Goal: Register for event/course

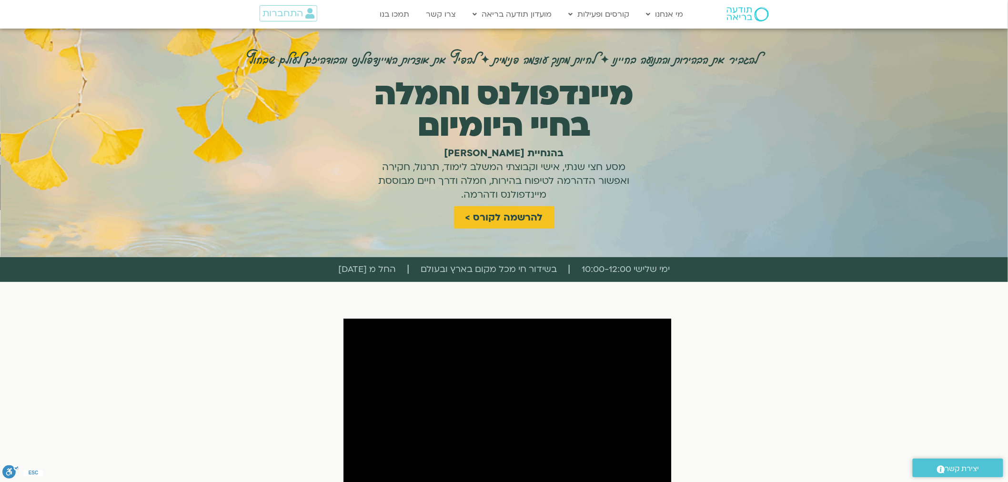
click at [629, 272] on span "ימי שלישי 10:00-12:00" at bounding box center [626, 269] width 88 height 15
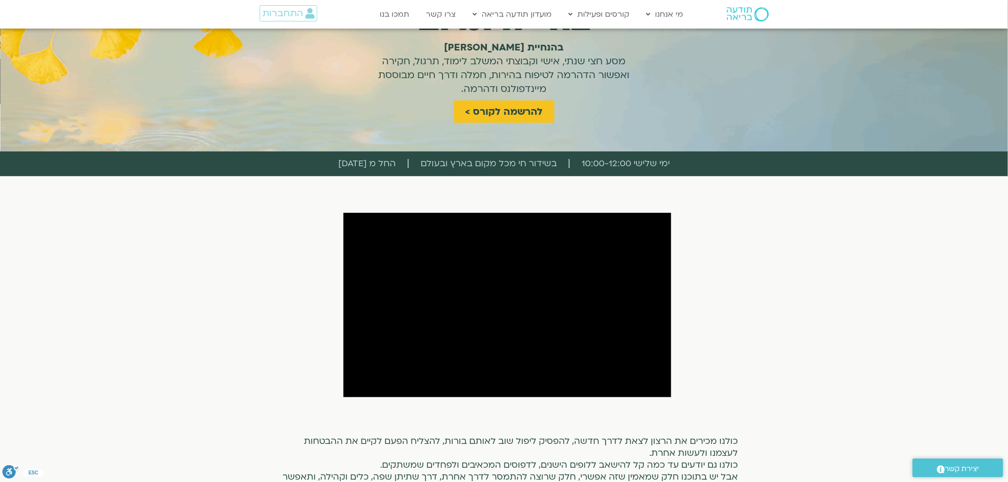
scroll to position [212, 0]
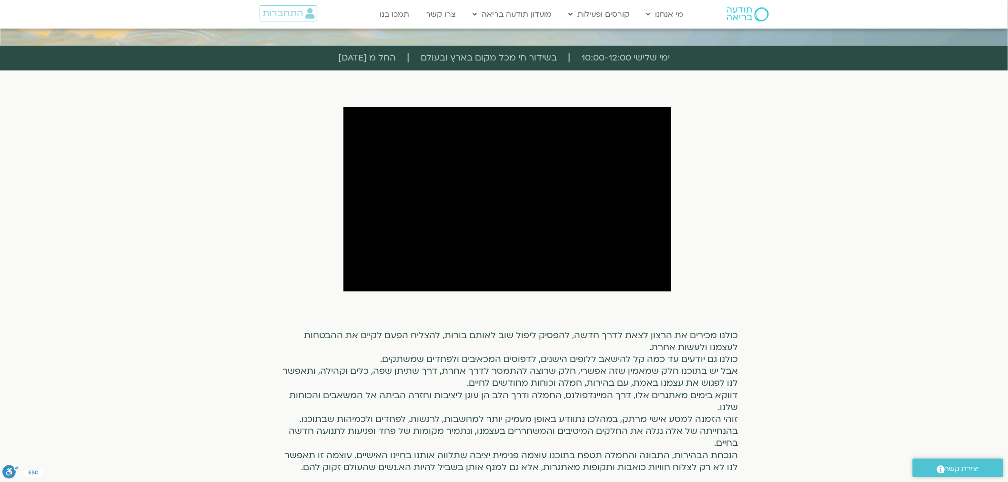
click at [807, 213] on section "כולנו מכירים את הרצון לצאת לדרך חדשה, להפסיק ליפול שוב לאותם בורות, להצליח הפעם…" at bounding box center [504, 290] width 1008 height 414
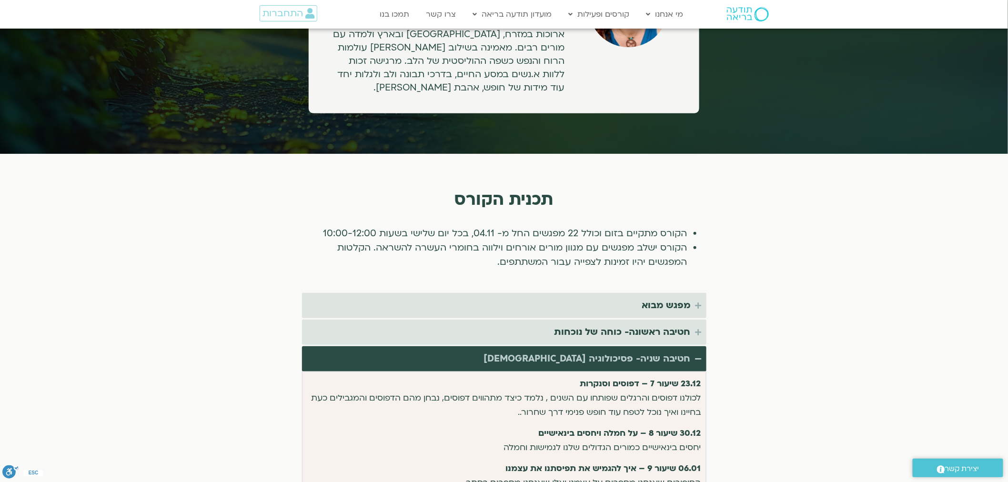
scroll to position [1650, 0]
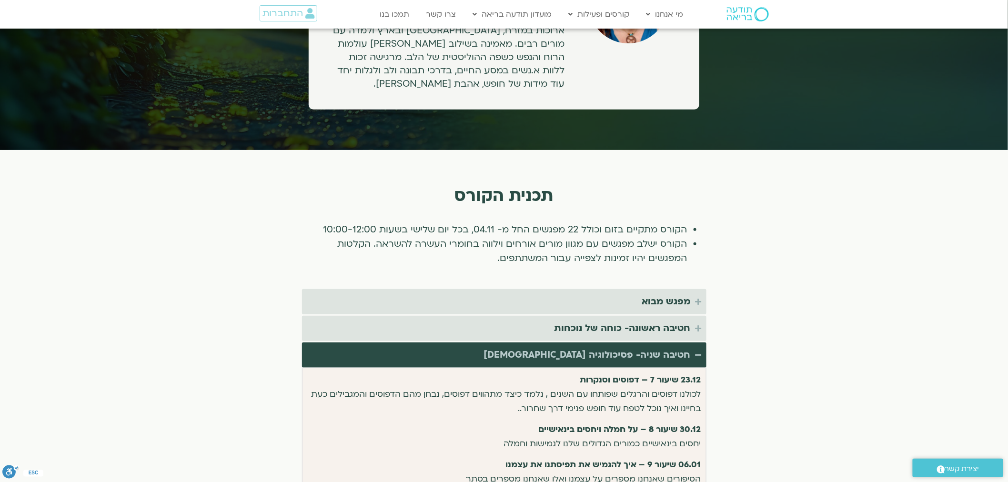
click at [626, 222] on li "הקורס מתקיים בזום וכולל 22 מפגשים החל מ- 04.11, בכל יום שלישי בשעות 10:00-12:00" at bounding box center [498, 229] width 377 height 14
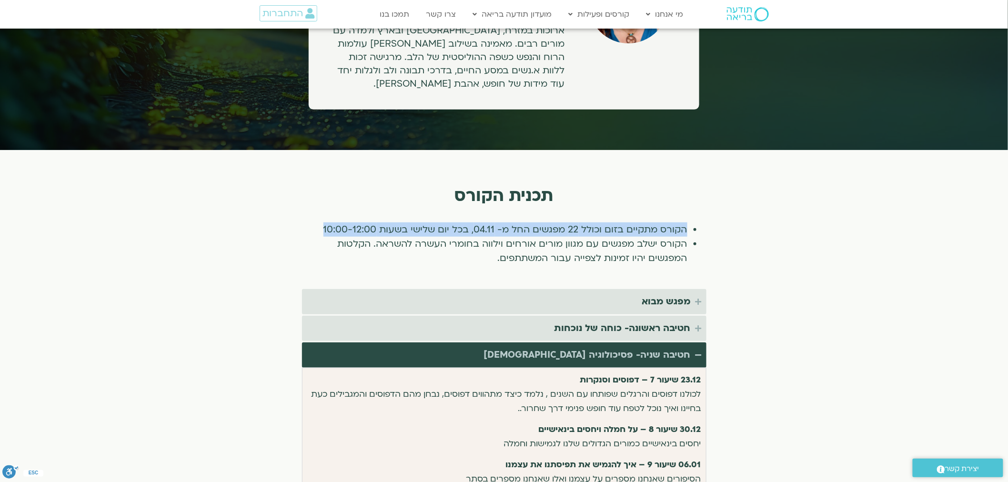
click at [626, 222] on li "הקורס מתקיים בזום וכולל 22 מפגשים החל מ- 04.11, בכל יום שלישי בשעות 10:00-12:00" at bounding box center [498, 229] width 377 height 14
click at [784, 234] on section "תכנית הקורס הקורס מתקיים בזום וכולל 22 מפגשים החל מ- 04.11, בכל יום שלישי בשעות…" at bounding box center [504, 412] width 1008 height 525
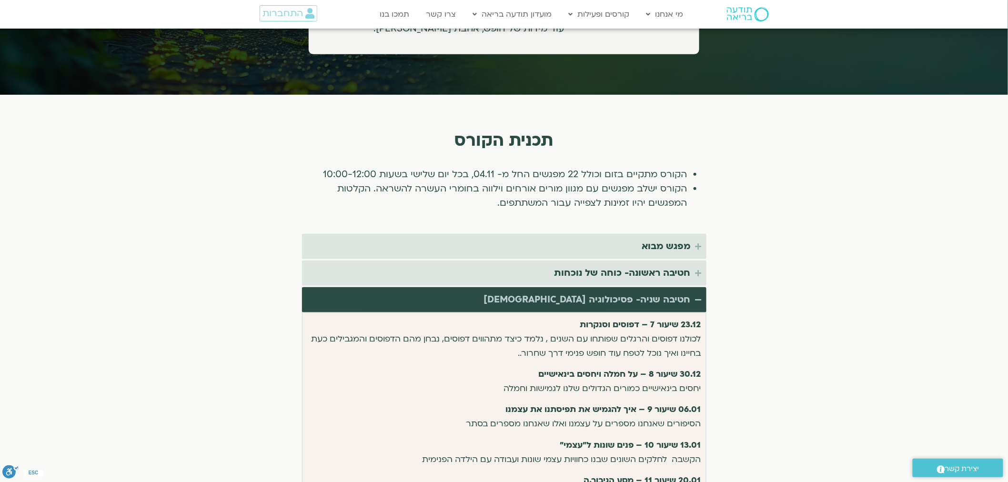
scroll to position [1713, 0]
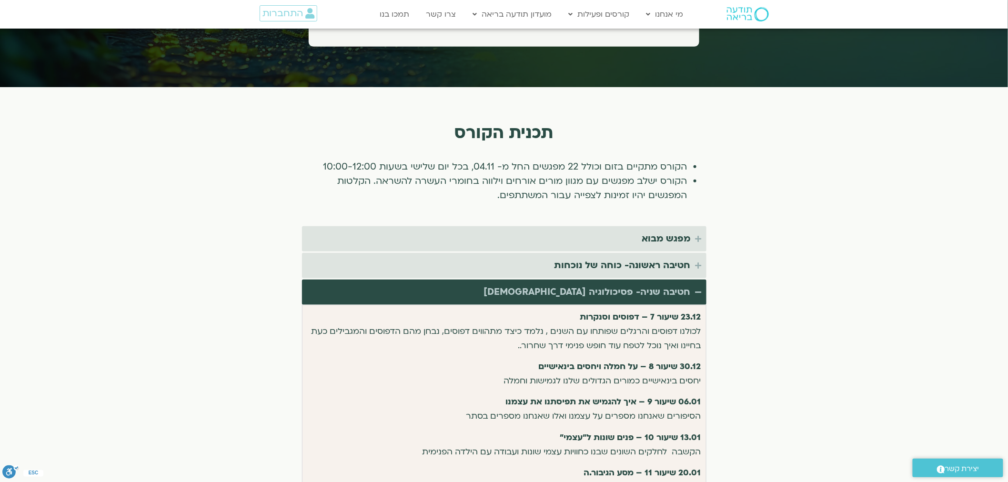
click at [779, 192] on section "תכנית הקורס הקורס מתקיים בזום וכולל 22 מפגשים החל מ- 04.11, בכל יום שלישי בשעות…" at bounding box center [504, 349] width 1008 height 525
click at [294, 16] on span "התחברות" at bounding box center [282, 13] width 40 height 10
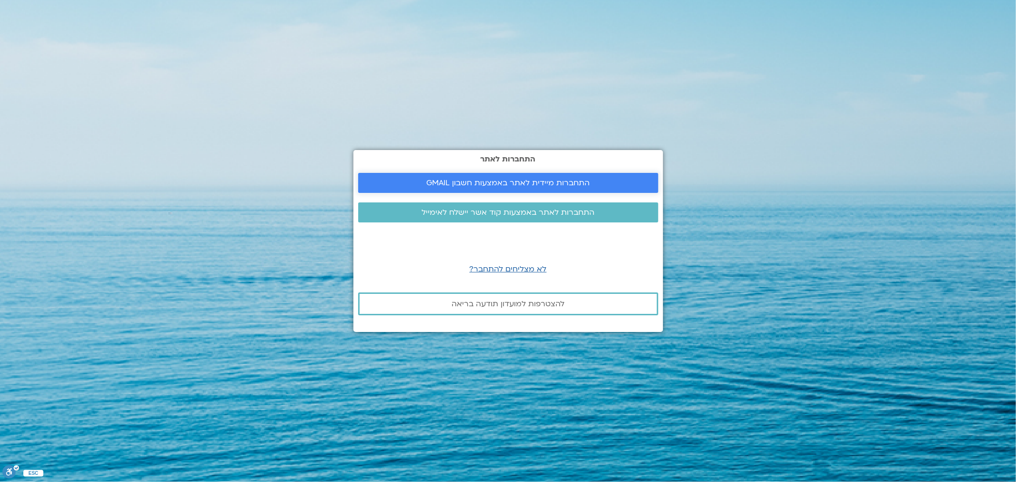
click at [500, 187] on span "התחברות מיידית לאתר באמצעות חשבון GMAIL" at bounding box center [507, 183] width 163 height 9
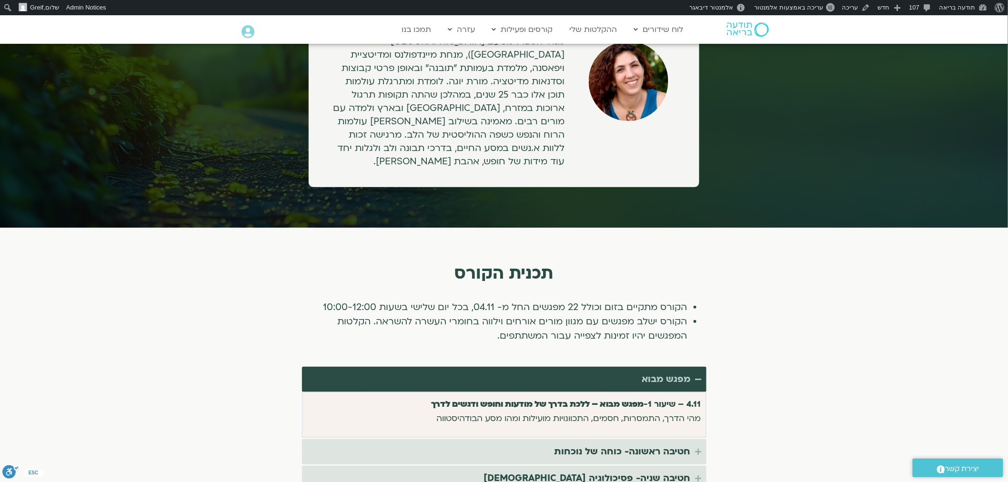
scroll to position [1694, 0]
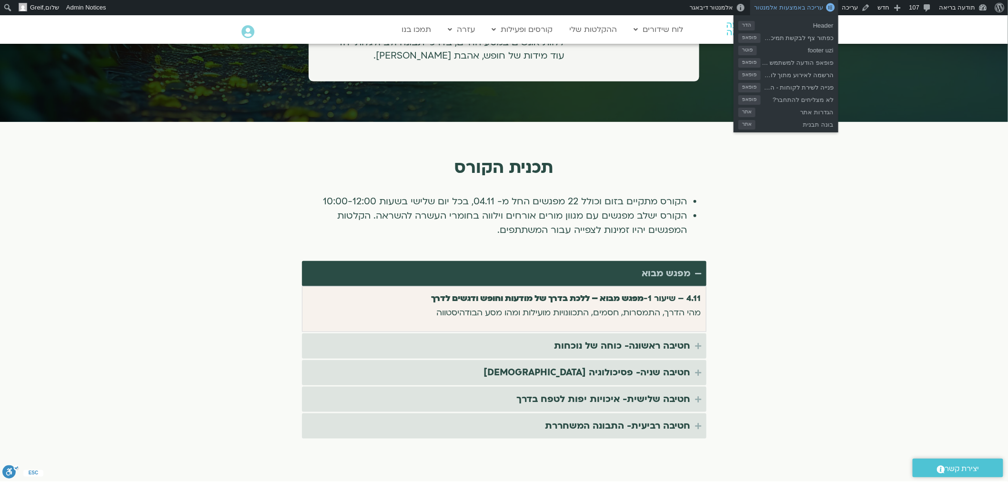
click at [810, 9] on span "עריכה באמצעות אלמנטור" at bounding box center [788, 7] width 69 height 7
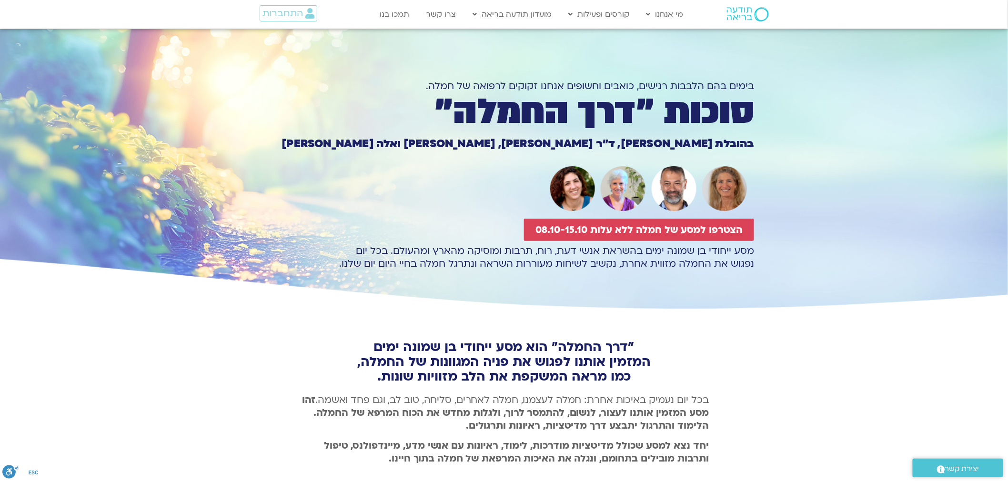
click at [686, 118] on h1 "סוכות ״דרך החמלה״" at bounding box center [504, 112] width 500 height 32
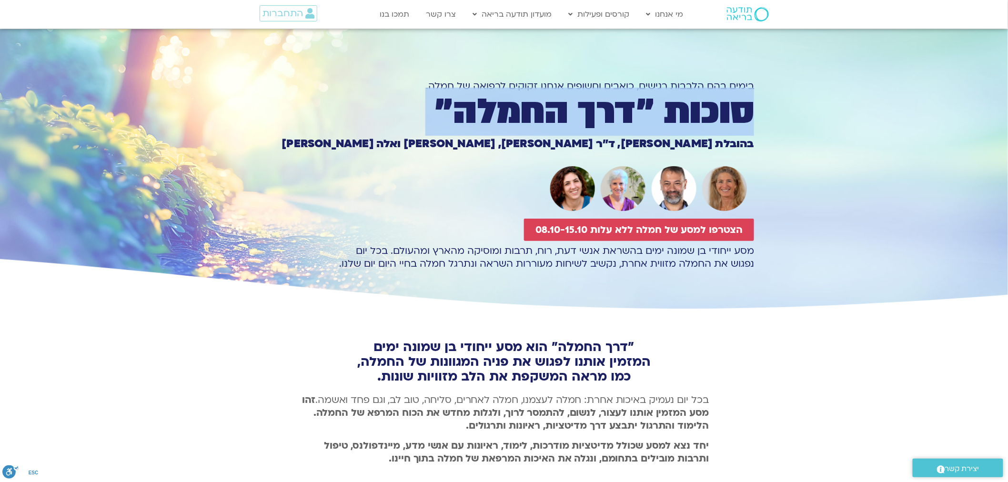
click at [686, 118] on h1 "סוכות ״דרך החמלה״" at bounding box center [504, 112] width 500 height 32
copy div "סוכות ״דרך החמלה״"
click at [853, 137] on section "בימים בהם הלבבות רגישים, כואבים וחשופים אנחנו זקוקים לרפואה של חמלה. סוכות ״דרך…" at bounding box center [504, 170] width 1008 height 283
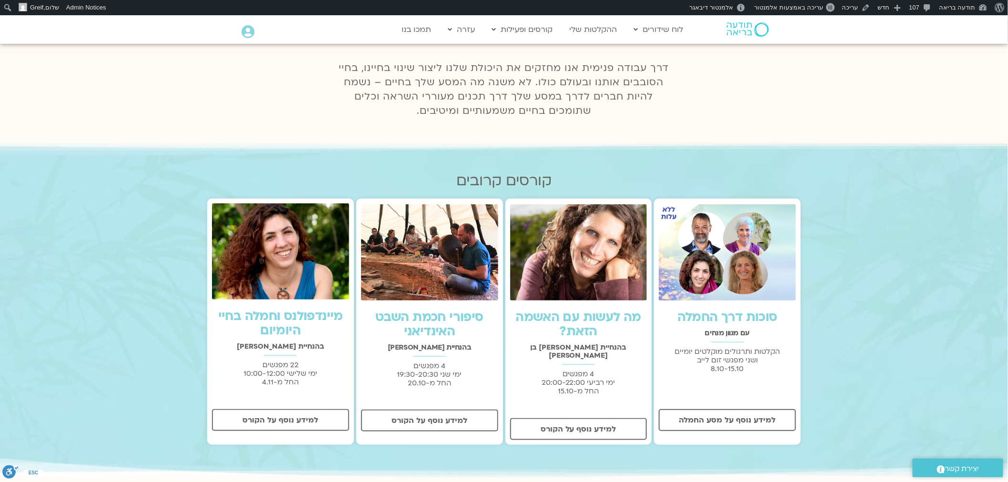
scroll to position [212, 0]
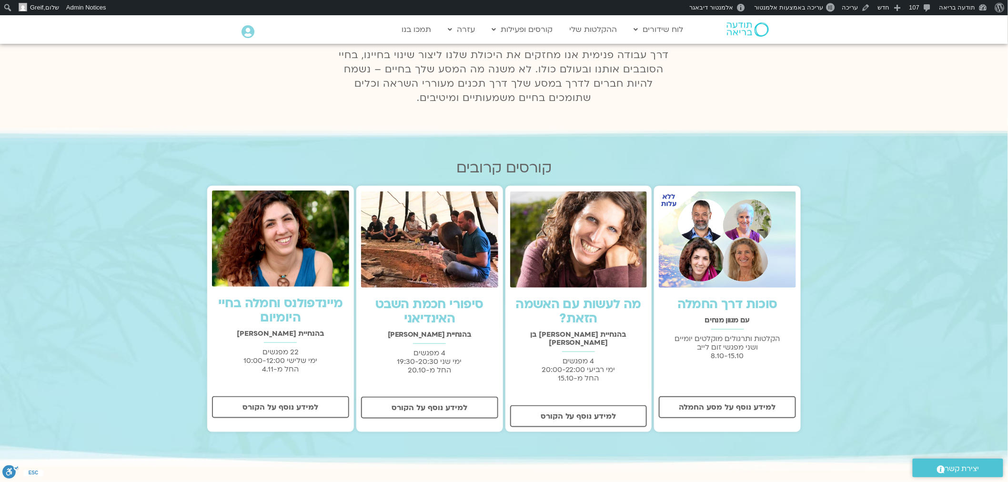
click at [285, 257] on img at bounding box center [280, 239] width 137 height 96
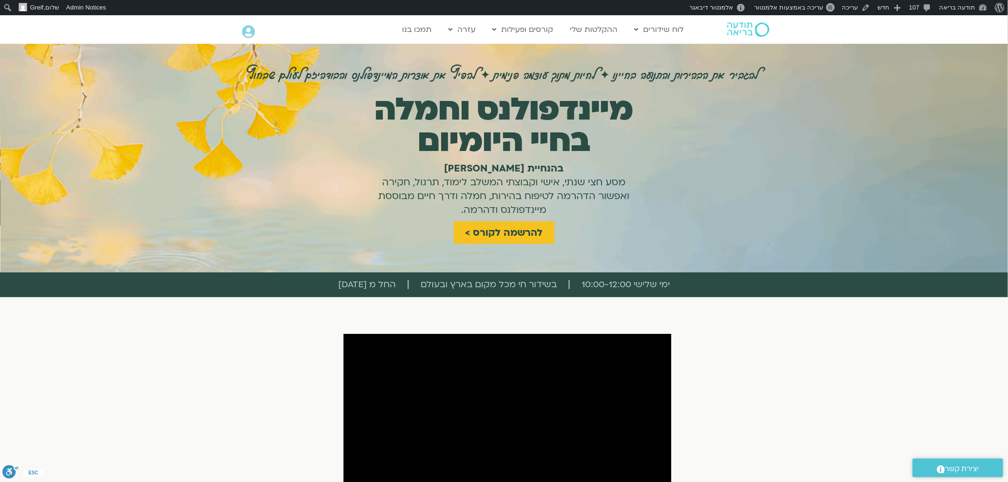
click at [749, 31] on img at bounding box center [748, 29] width 42 height 14
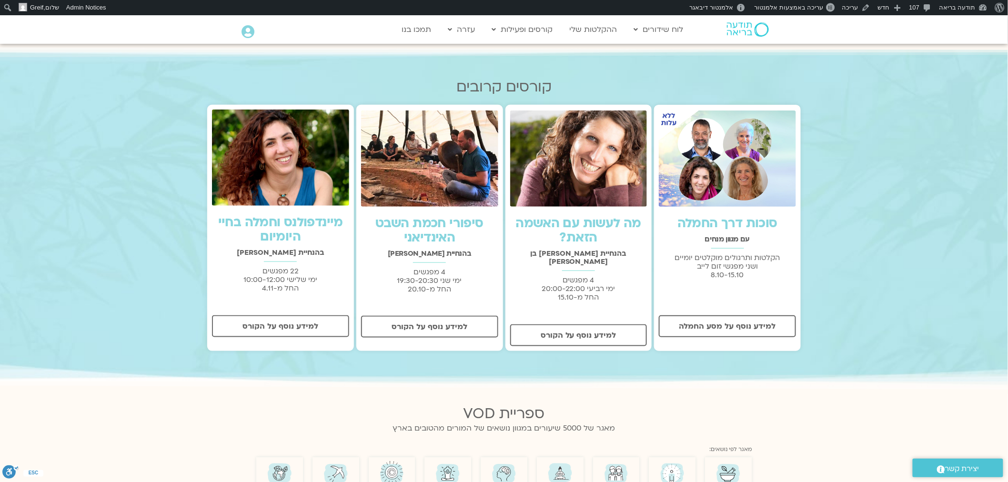
scroll to position [317, 0]
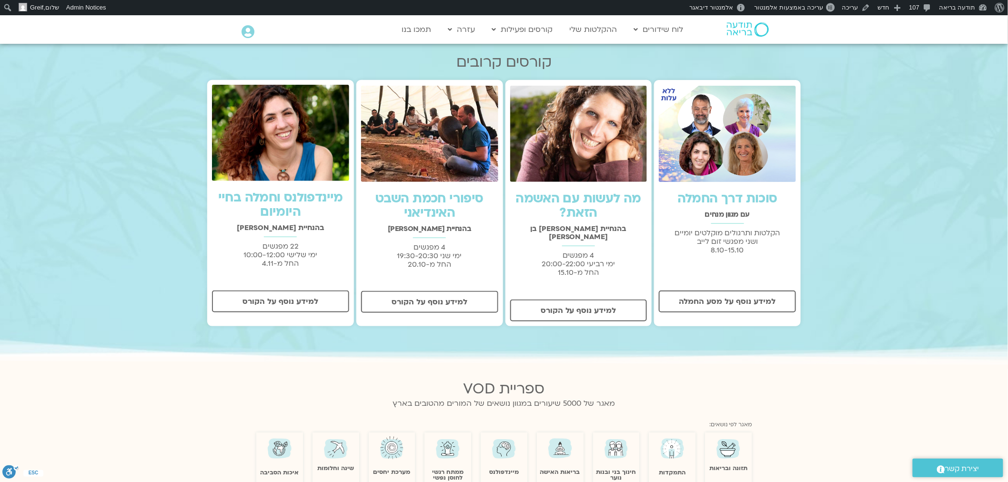
click at [752, 203] on link "סוכות דרך החמלה" at bounding box center [727, 198] width 100 height 17
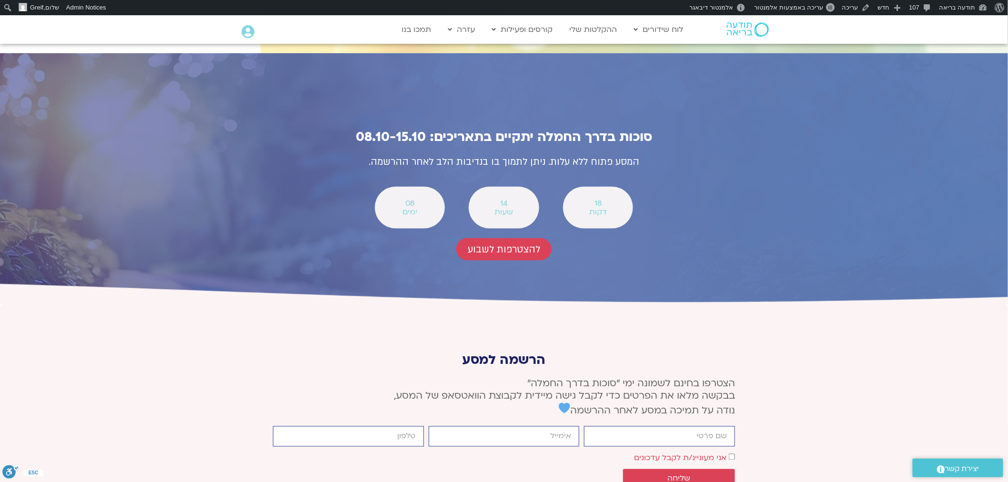
scroll to position [3397, 0]
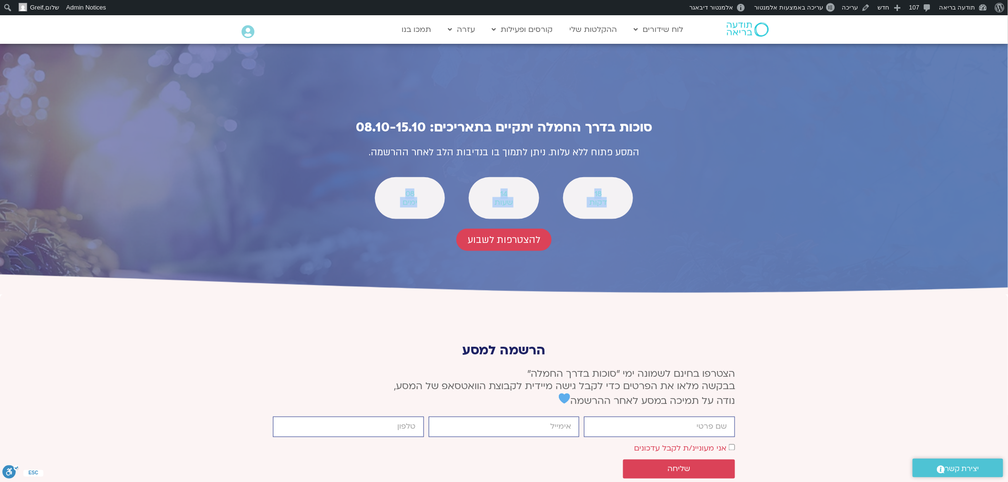
drag, startPoint x: 405, startPoint y: 101, endPoint x: 684, endPoint y: 154, distance: 284.2
click at [678, 150] on div "סוכות בדרך החמלה יתקיים בתאריכים: 08.10-15.10 המסע פתוח ללא עלות. ניתן לתמוך בו…" at bounding box center [504, 185] width 429 height 217
click at [685, 229] on div "להצטרפות לשבוע" at bounding box center [503, 240] width 419 height 22
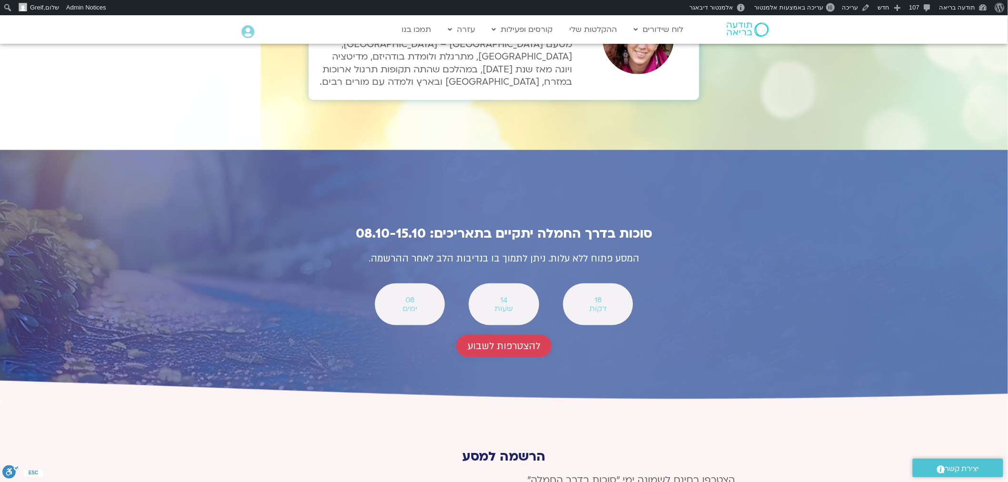
click at [498, 341] on span "להצטרפות לשבוע" at bounding box center [504, 346] width 72 height 11
